Goal: Transaction & Acquisition: Purchase product/service

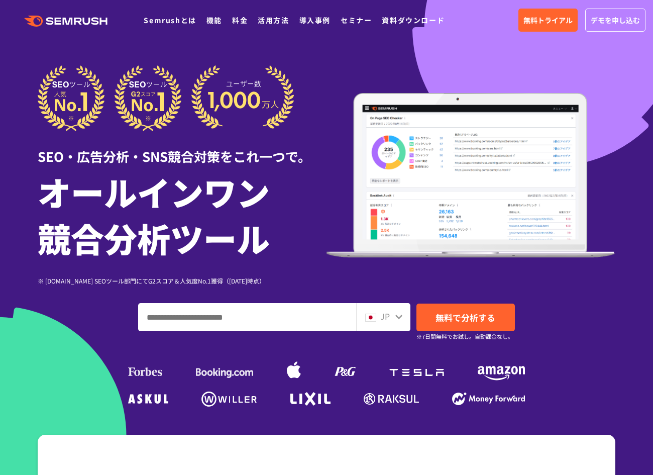
click at [136, 216] on h1 "オールインワン 競合分析ツール" at bounding box center [182, 214] width 289 height 92
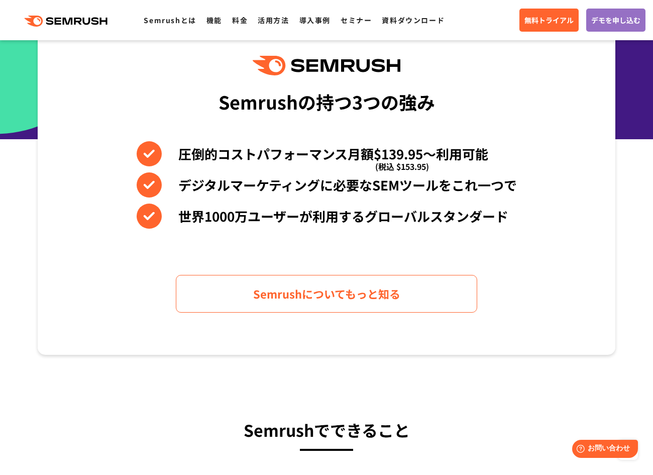
scroll to position [354, 0]
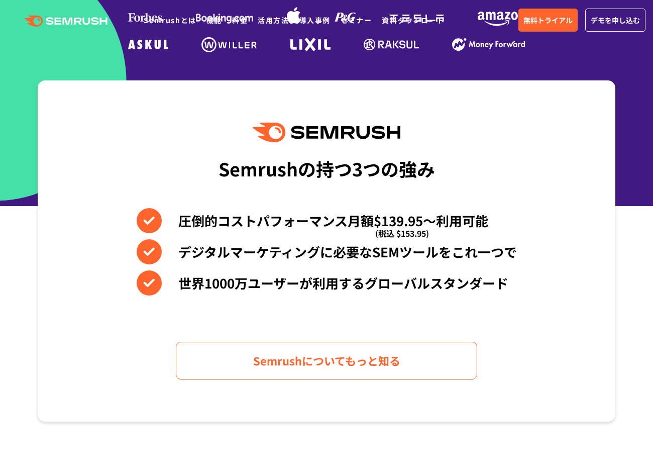
click at [164, 139] on div "Semrushの持つ3つの強み 圧倒的コストパフォーマンス月額$139.95〜利用可能 (税込 $153.95) デジタルマーケティングに必要なSEMツールを…" at bounding box center [327, 250] width 578 height 341
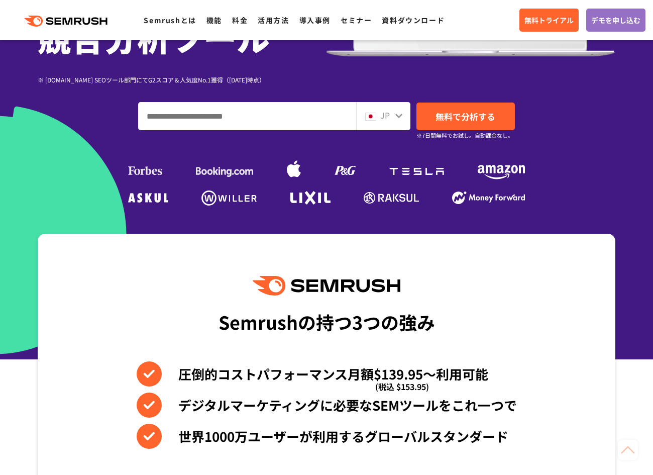
scroll to position [198, 0]
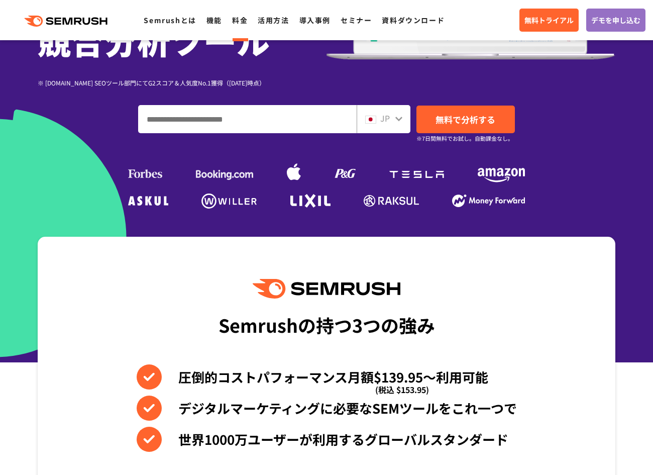
click at [240, 24] on link "料金" at bounding box center [240, 20] width 16 height 10
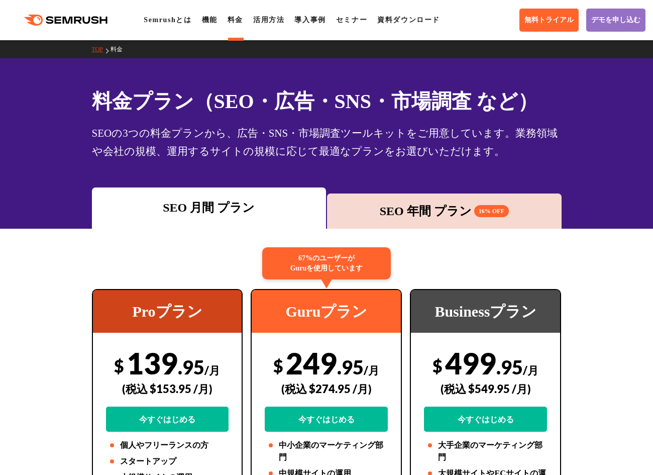
click at [444, 205] on div "SEO 年間 プラン 16% OFF" at bounding box center [444, 211] width 225 height 18
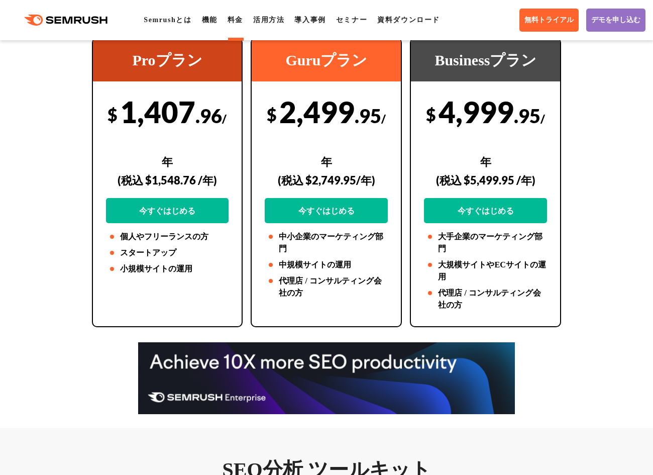
scroll to position [259, 0]
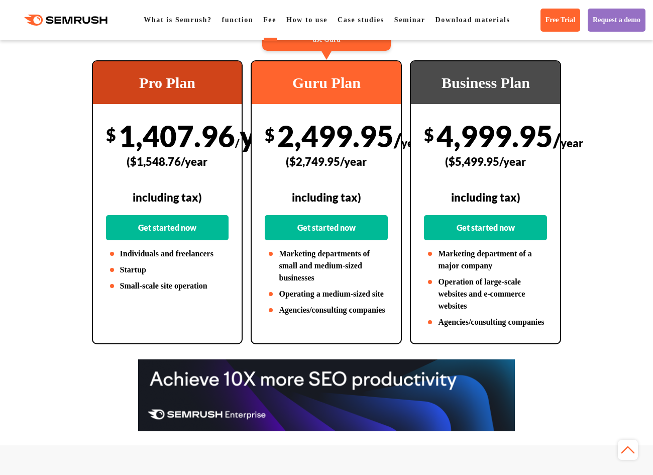
scroll to position [290, 0]
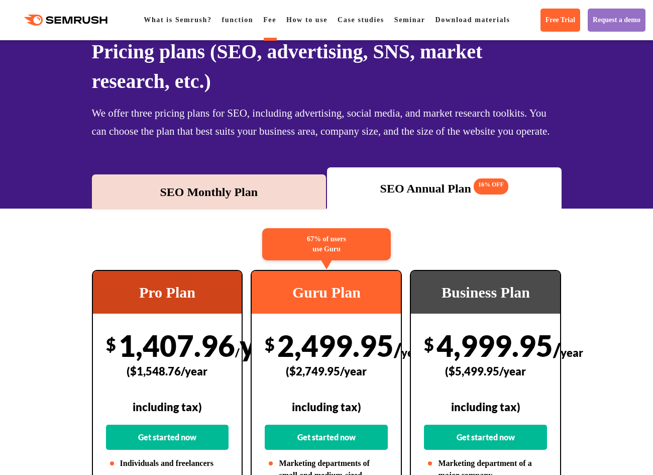
scroll to position [0, 0]
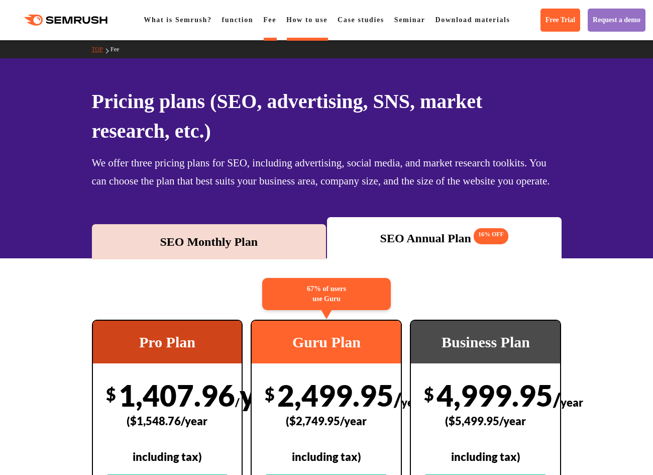
click at [309, 23] on font "How to use" at bounding box center [306, 20] width 41 height 8
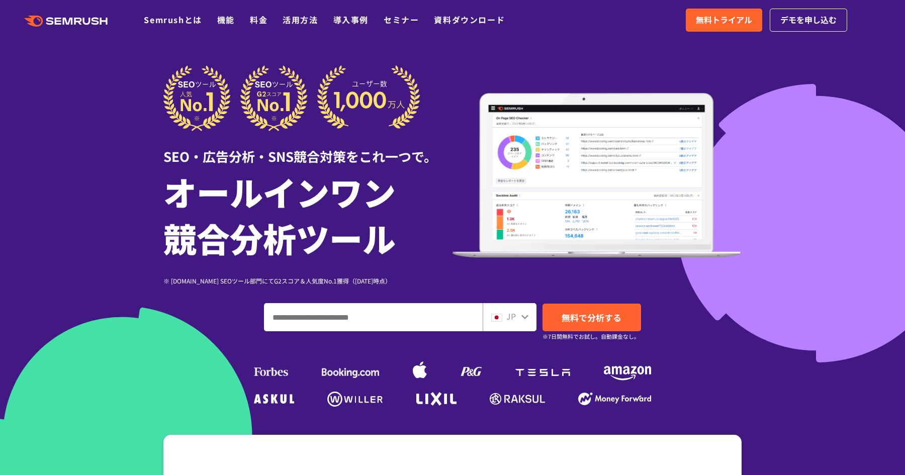
click at [108, 135] on div at bounding box center [452, 280] width 905 height 560
click at [258, 20] on link "料金" at bounding box center [259, 20] width 18 height 12
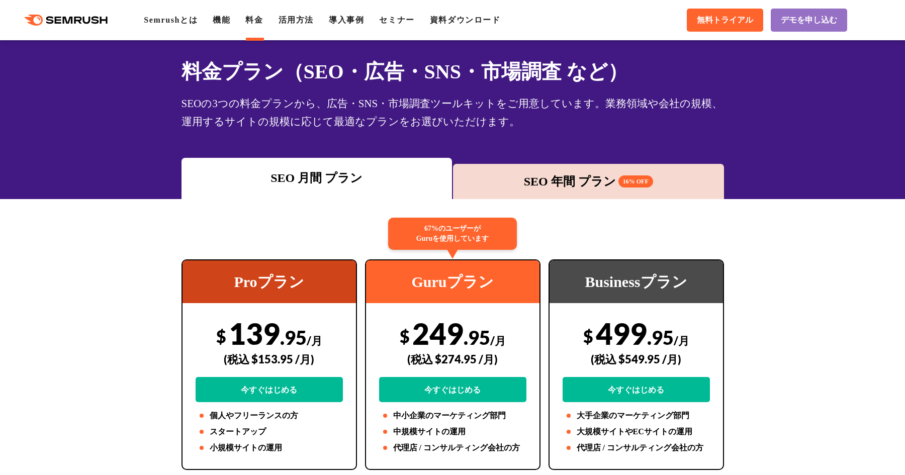
scroll to position [32, 0]
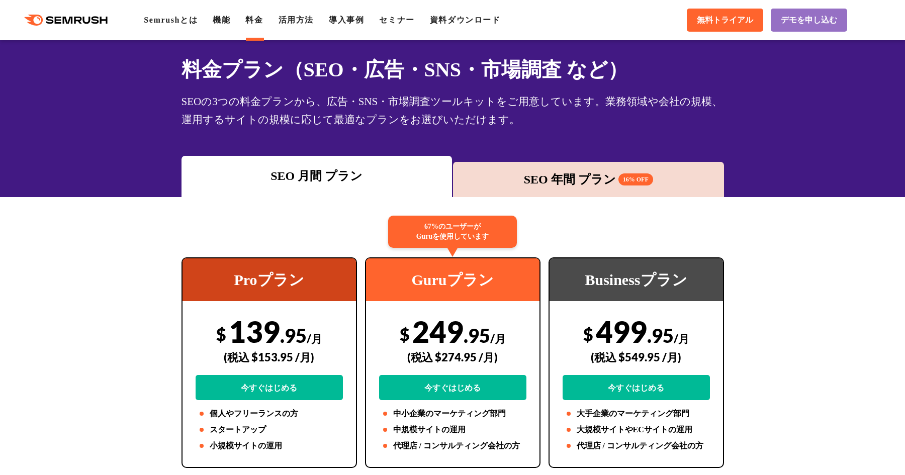
click at [534, 178] on div "SEO 年間 プラン 16% OFF" at bounding box center [588, 179] width 261 height 18
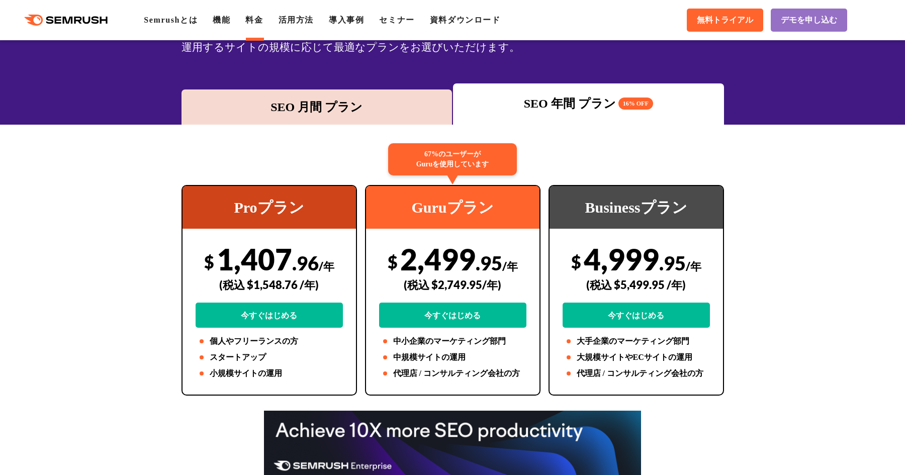
scroll to position [110, 0]
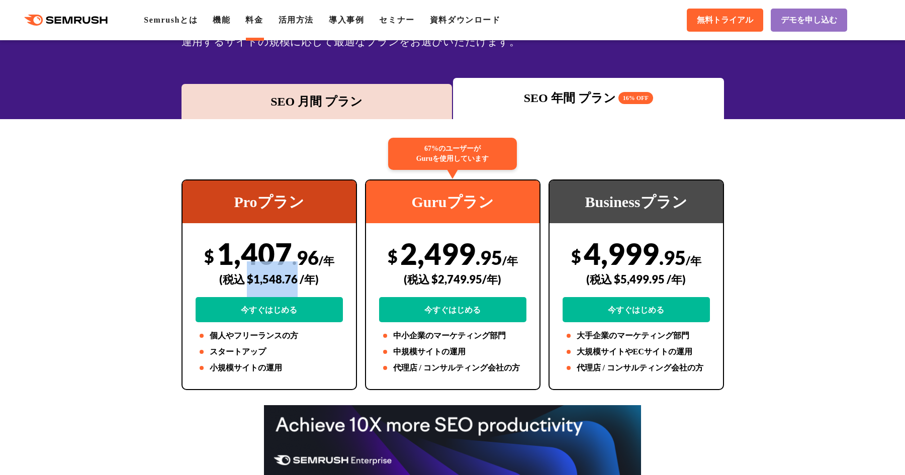
drag, startPoint x: 248, startPoint y: 279, endPoint x: 296, endPoint y: 280, distance: 47.7
click at [296, 280] on div "(税込 $1,548.76 /年)" at bounding box center [268, 279] width 147 height 36
copy div "$1,548.76"
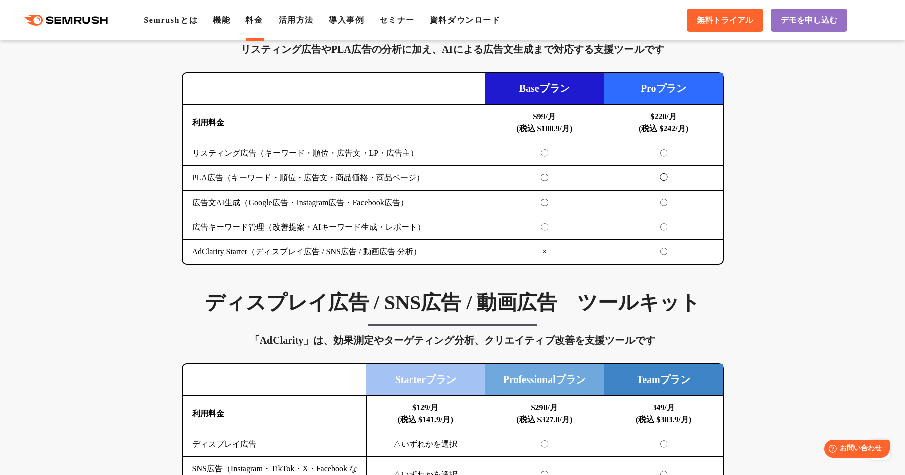
scroll to position [1242, 0]
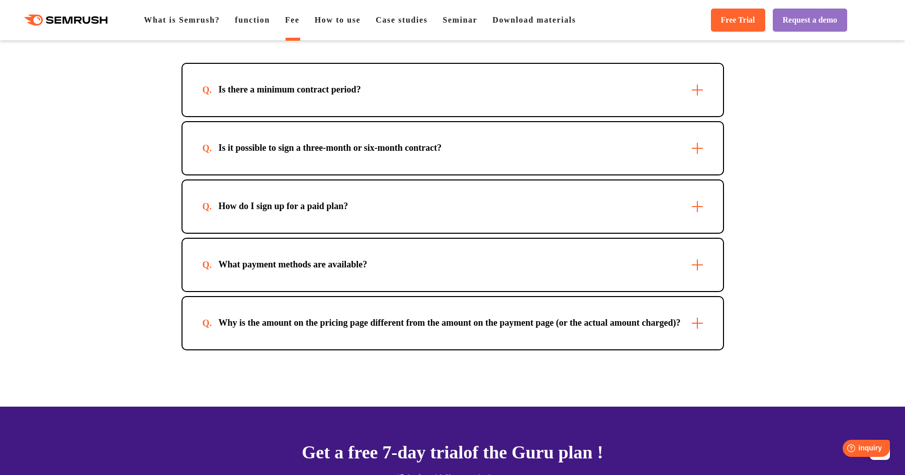
scroll to position [3146, 0]
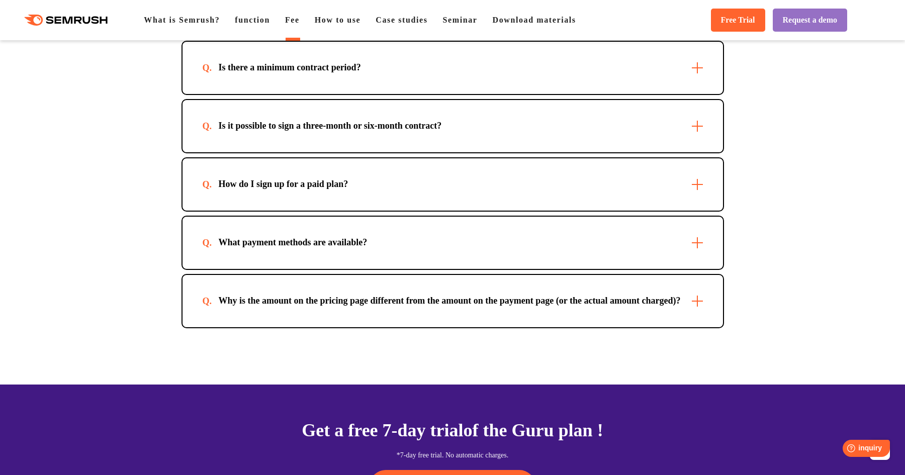
click at [372, 94] on div "Is there a minimum contract period?" at bounding box center [452, 68] width 540 height 52
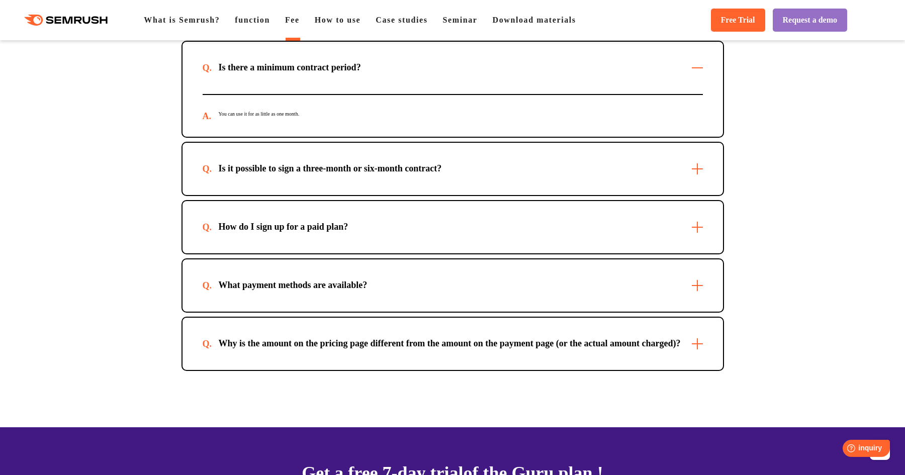
click at [372, 94] on div "Is there a minimum contract period?" at bounding box center [452, 68] width 540 height 52
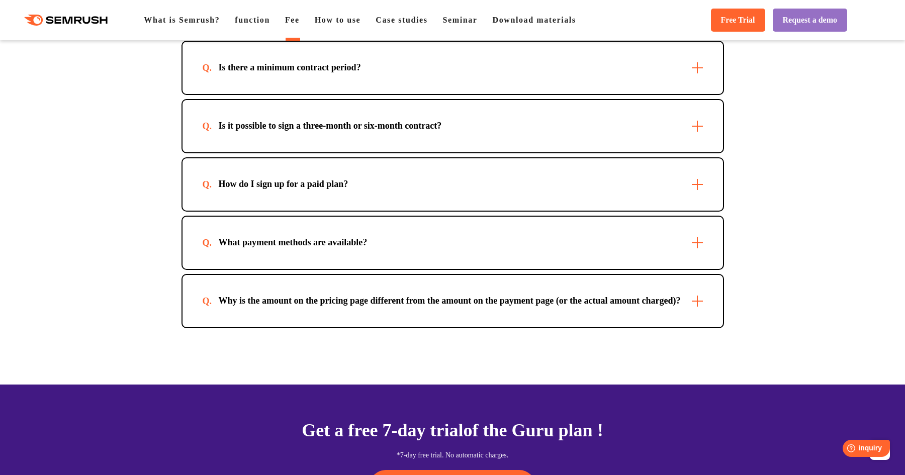
click at [373, 152] on div "Is it possible to sign a three-month or six-month contract?" at bounding box center [452, 126] width 540 height 52
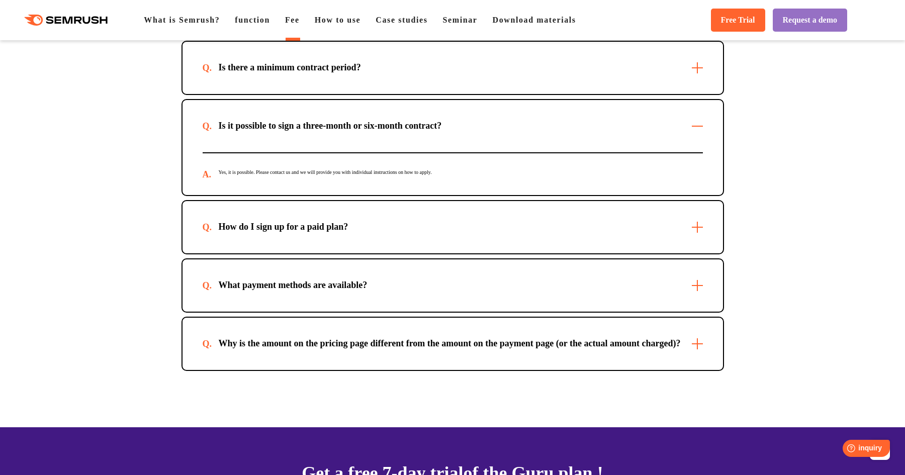
click at [373, 253] on div "How do I sign up for a paid plan?" at bounding box center [452, 227] width 540 height 52
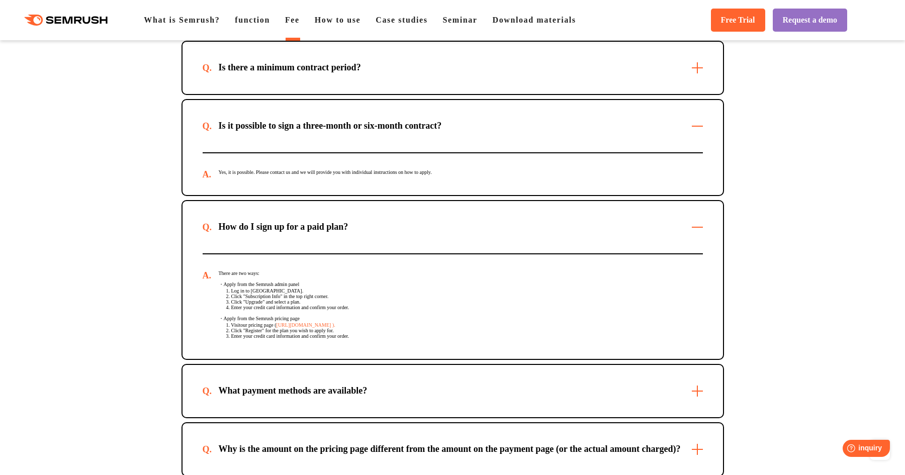
click at [373, 253] on div "How do I sign up for a paid plan?" at bounding box center [452, 227] width 540 height 52
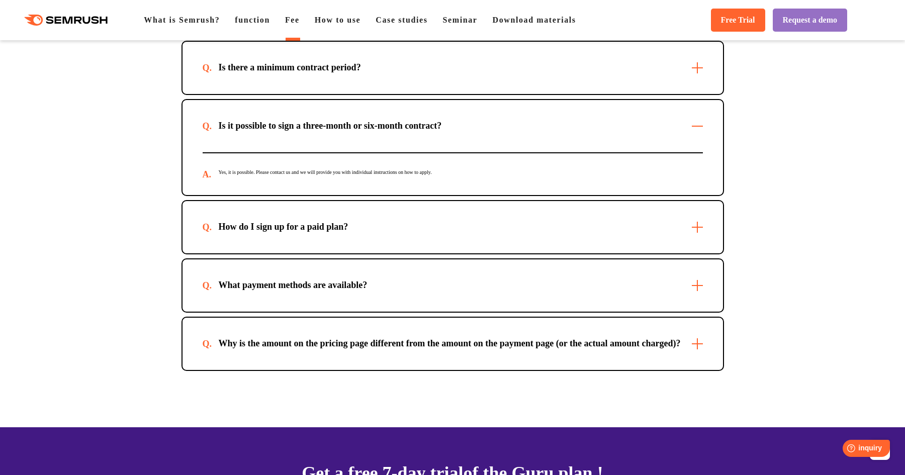
click at [372, 312] on div "What payment methods are available?" at bounding box center [452, 285] width 540 height 52
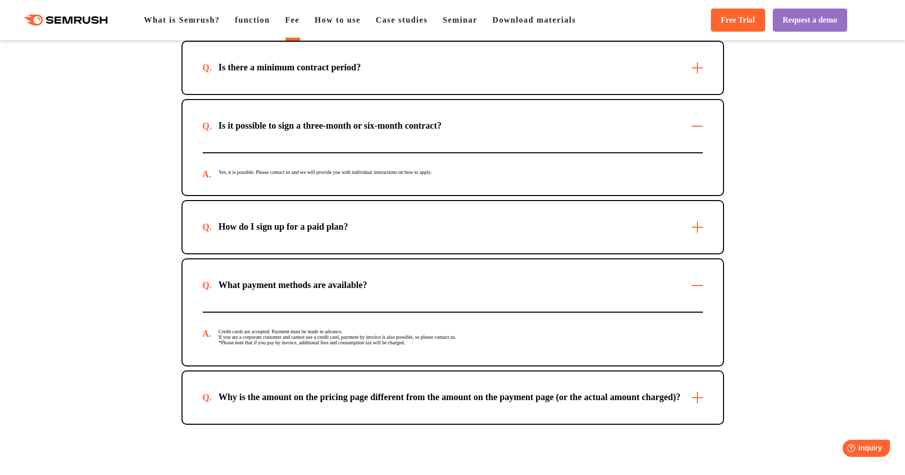
click at [372, 312] on div "What payment methods are available?" at bounding box center [452, 285] width 540 height 52
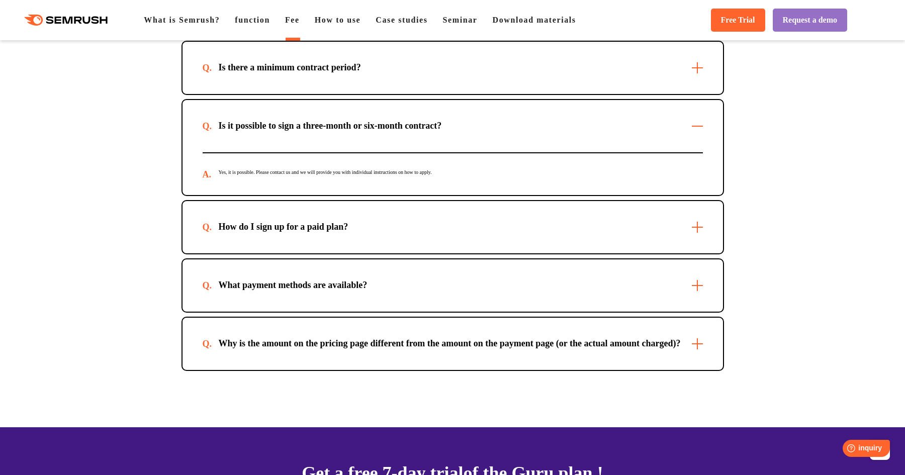
click at [352, 370] on div "Why is the amount on the pricing page different from the amount on the payment …" at bounding box center [452, 344] width 540 height 52
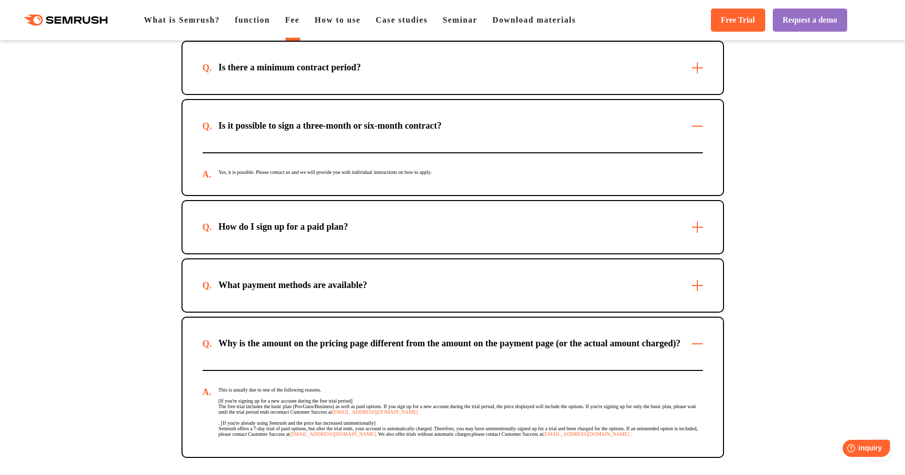
click at [352, 370] on div "Why is the amount on the pricing page different from the amount on the payment …" at bounding box center [452, 344] width 540 height 52
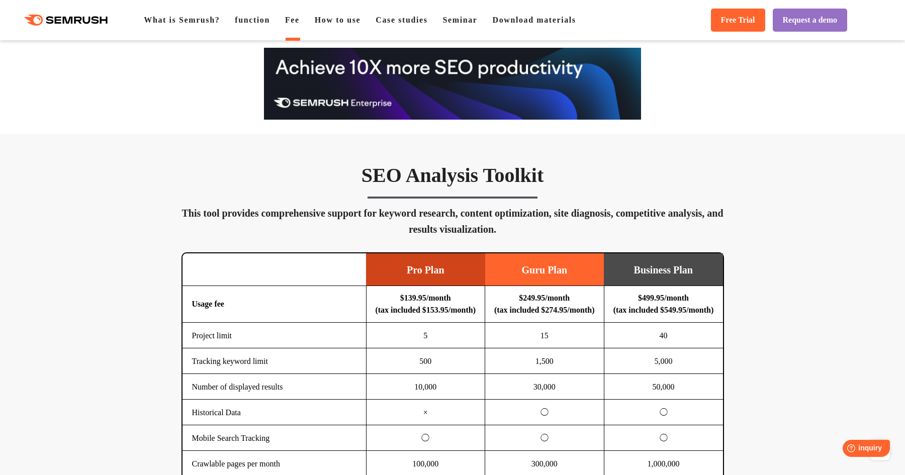
scroll to position [0, 0]
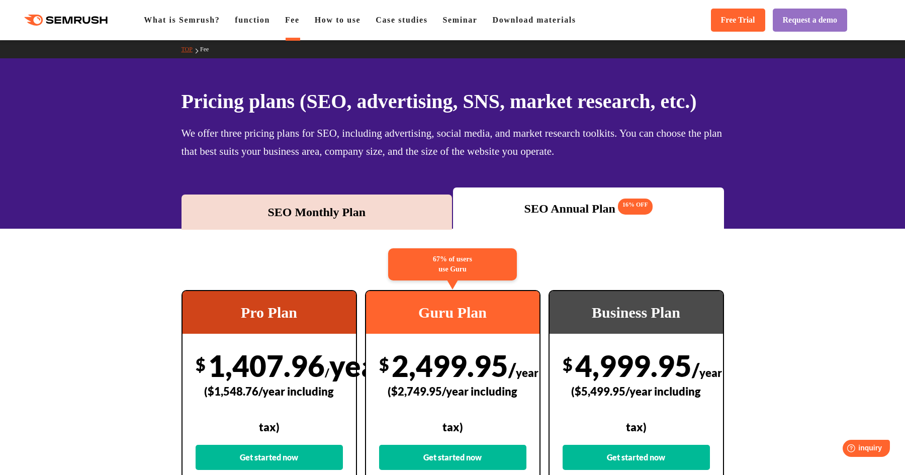
click at [64, 19] on polygon at bounding box center [69, 20] width 10 height 7
